Goal: Task Accomplishment & Management: Use online tool/utility

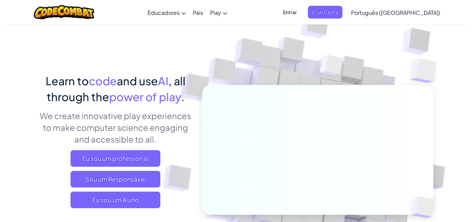
scroll to position [35, 0]
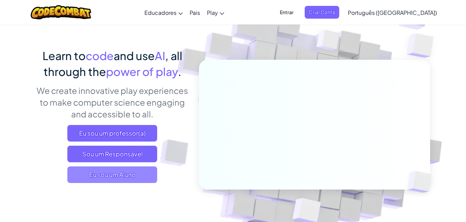
click at [120, 172] on span "Eu sou um Aluno" at bounding box center [112, 175] width 90 height 17
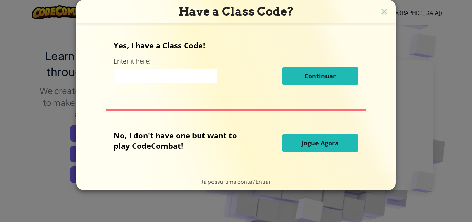
click at [173, 73] on input at bounding box center [166, 76] width 104 height 14
type input "[PERSON_NAME]"
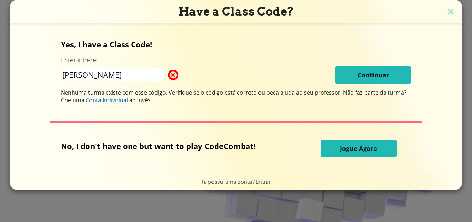
drag, startPoint x: 134, startPoint y: 77, endPoint x: 4, endPoint y: 65, distance: 130.5
click at [61, 68] on input "[PERSON_NAME]" at bounding box center [113, 75] width 104 height 14
click at [4, 65] on div "Have a Class Code? Yes, I have a Class Code! Enter it here: [PERSON_NAME] Nenhu…" at bounding box center [236, 111] width 472 height 222
click at [354, 148] on span "Jogue Agora" at bounding box center [358, 148] width 37 height 8
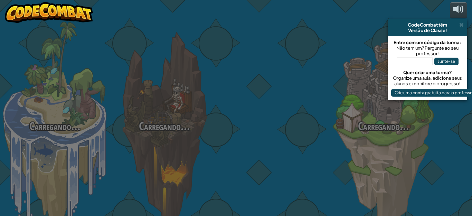
select select "pt-BR"
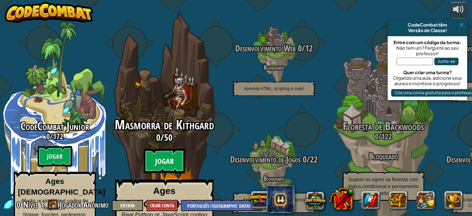
click at [164, 154] on btn "Jogar" at bounding box center [164, 161] width 41 height 25
select select "pt-BR"
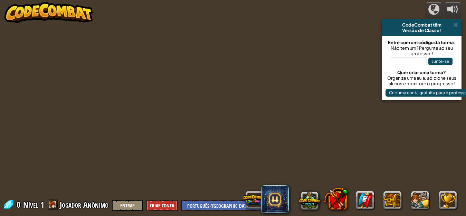
select select "pt-BR"
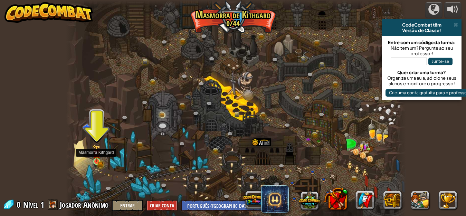
click at [96, 158] on img at bounding box center [97, 154] width 8 height 18
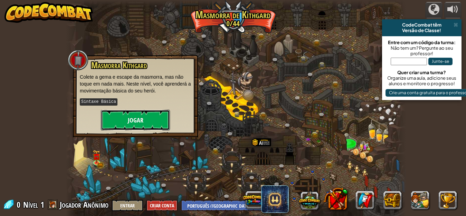
click at [139, 117] on button "Jogar" at bounding box center [135, 120] width 69 height 21
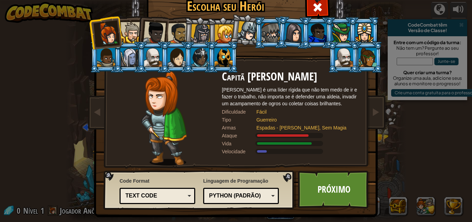
click at [166, 198] on div "Text code" at bounding box center [155, 196] width 60 height 8
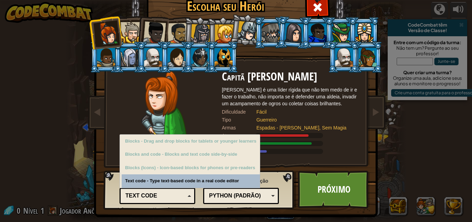
click at [187, 193] on div "Text code" at bounding box center [157, 196] width 67 height 11
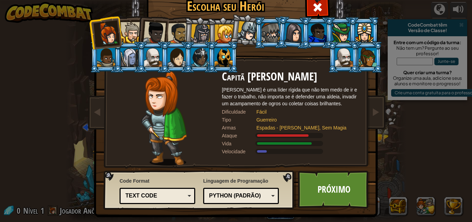
click at [166, 198] on div "Text code" at bounding box center [155, 196] width 60 height 8
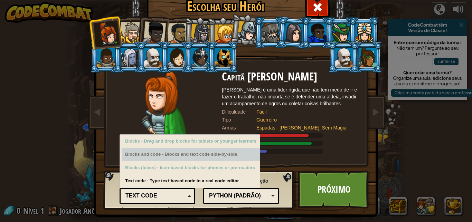
click at [172, 154] on div "Blocks and code - Blocks and text code side-by-side" at bounding box center [191, 154] width 138 height 13
click at [162, 158] on div "Blocks and code - Blocks and text code side-by-side" at bounding box center [191, 154] width 138 height 13
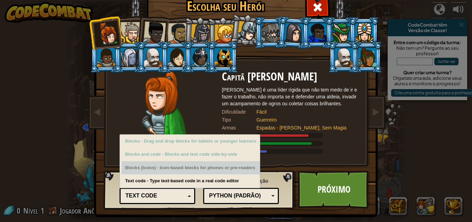
click at [192, 193] on div "Code Format Text code Blocks and code Blocks Blocks (Icons) Text code Blocks - …" at bounding box center [199, 189] width 187 height 35
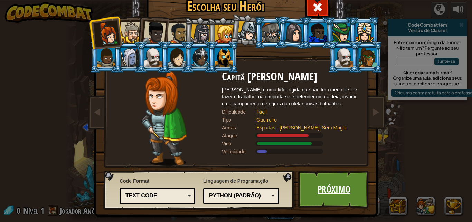
click at [336, 185] on link "Próximo" at bounding box center [334, 190] width 72 height 38
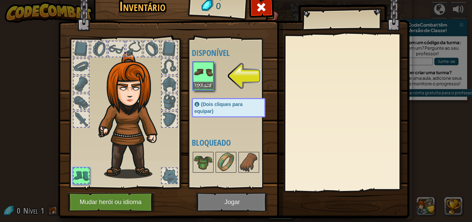
click at [199, 70] on img at bounding box center [203, 72] width 19 height 19
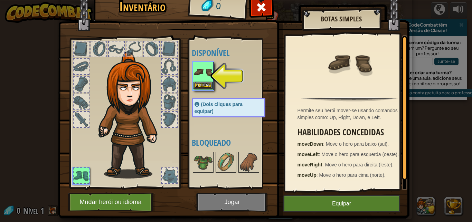
click at [202, 79] on img at bounding box center [203, 72] width 19 height 19
click at [211, 107] on span "(Dois cliques para equipar)" at bounding box center [219, 108] width 48 height 12
click at [211, 105] on span "(Dois cliques para equipar)" at bounding box center [219, 108] width 48 height 12
click at [202, 67] on img at bounding box center [203, 72] width 19 height 19
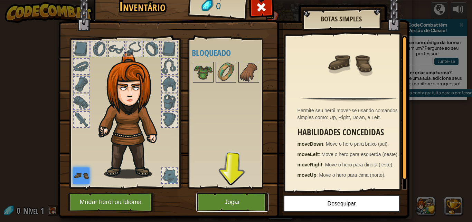
click at [228, 198] on button "Jogar" at bounding box center [232, 202] width 72 height 19
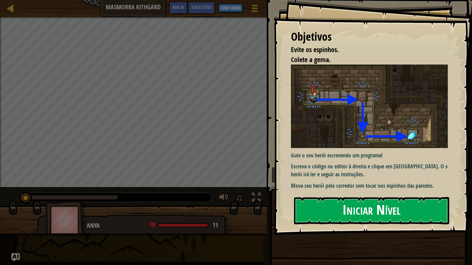
click at [359, 212] on button "Iniciar Nível" at bounding box center [371, 210] width 155 height 27
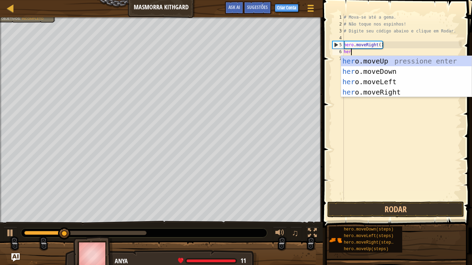
scroll to position [3, 1]
type textarea "hero."
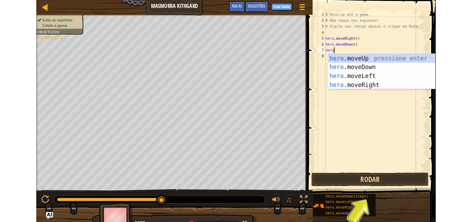
scroll to position [3, 2]
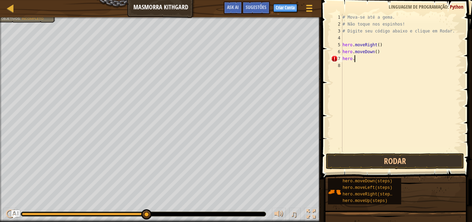
type textarea "hero."
